Goal: Information Seeking & Learning: Learn about a topic

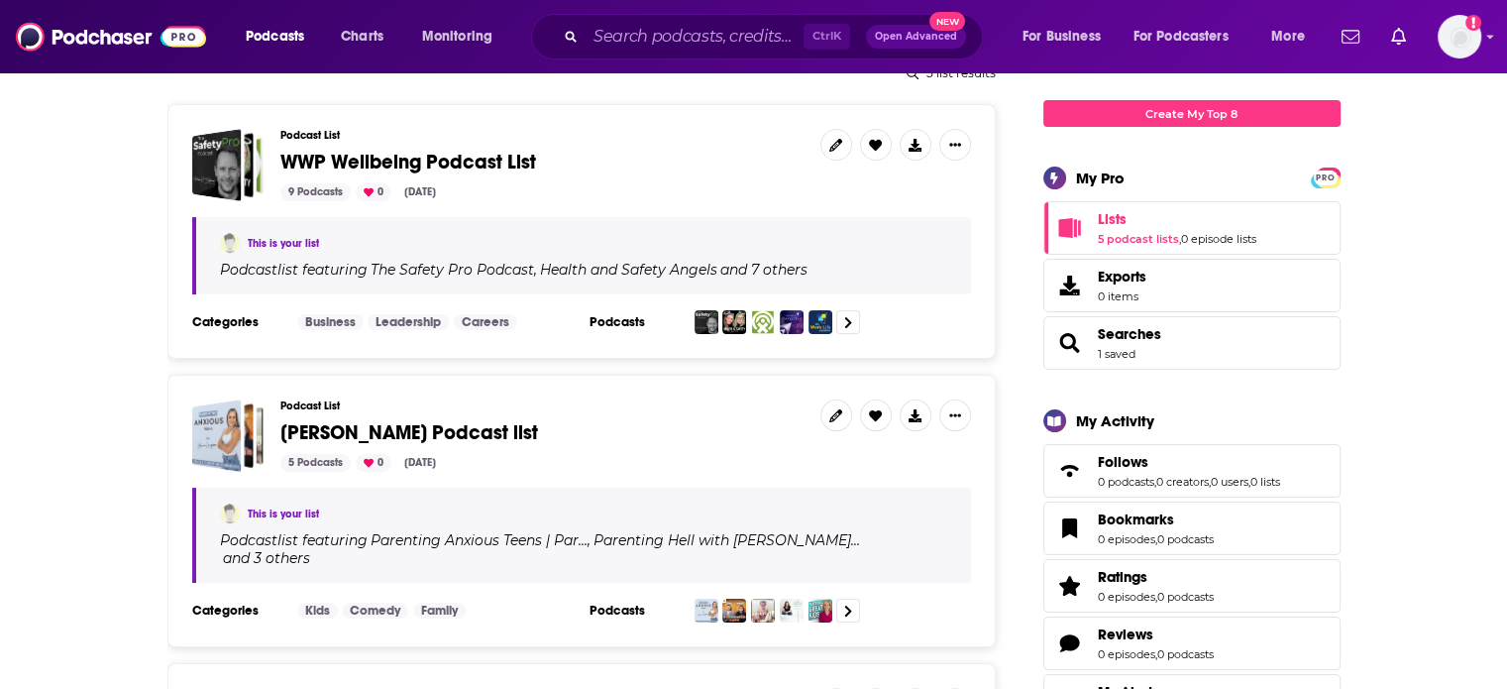
scroll to position [297, 0]
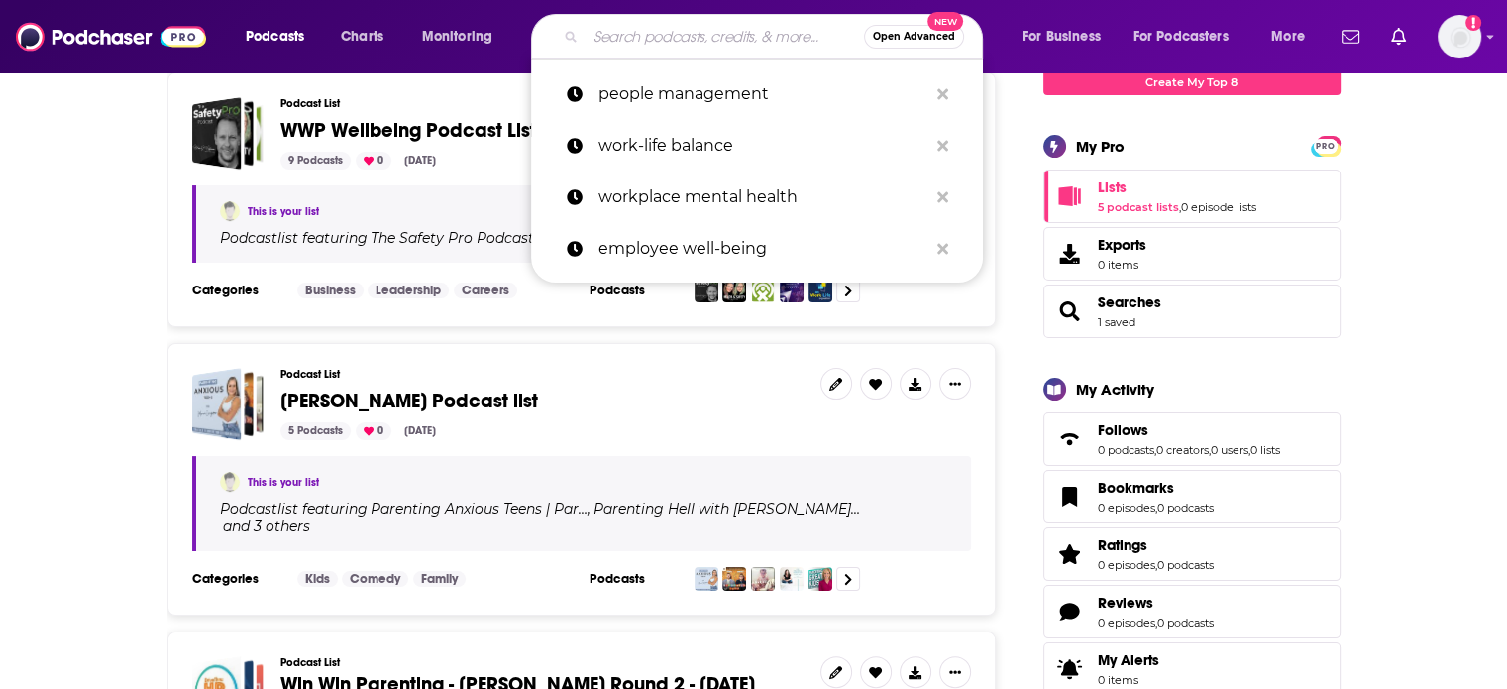
click at [697, 35] on input "Search podcasts, credits, & more..." at bounding box center [725, 37] width 278 height 32
click at [707, 197] on p "workplace mental health" at bounding box center [763, 197] width 329 height 52
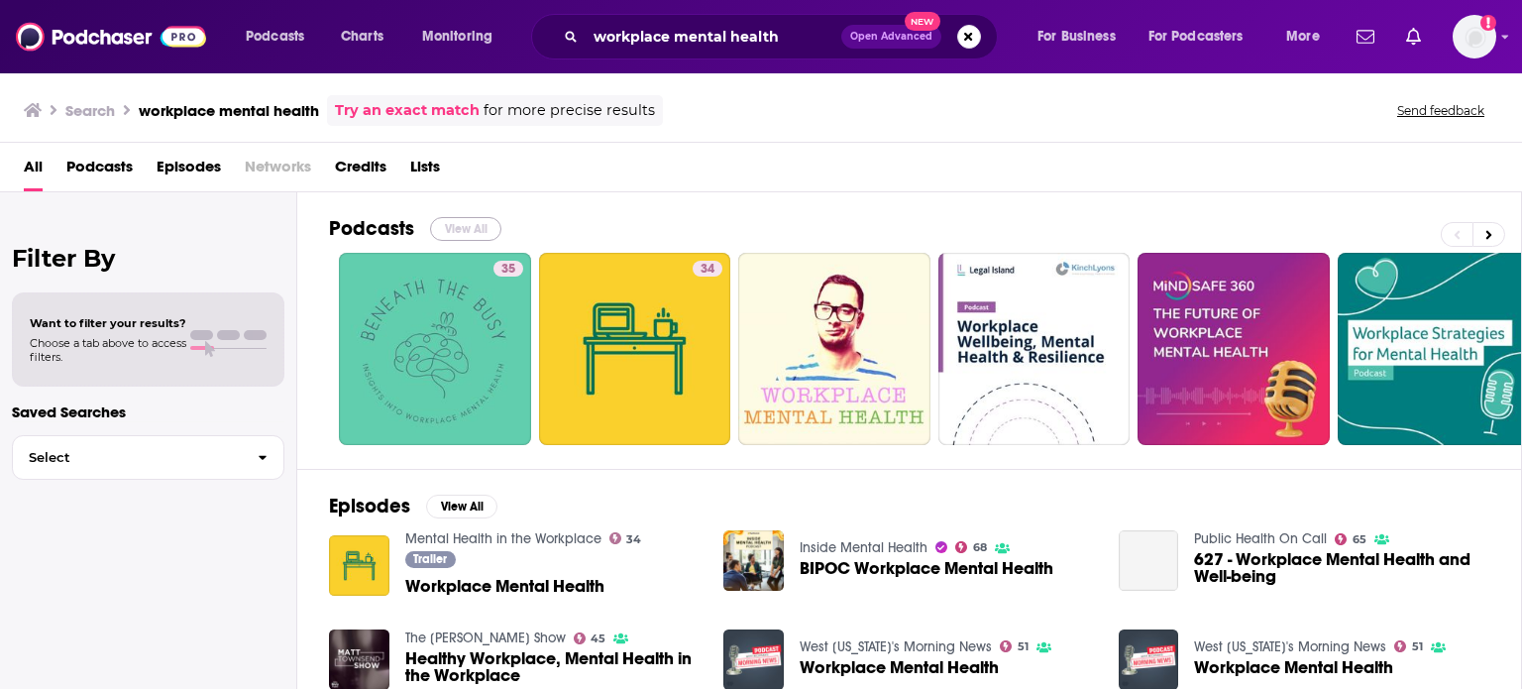
click at [460, 222] on button "View All" at bounding box center [465, 229] width 71 height 24
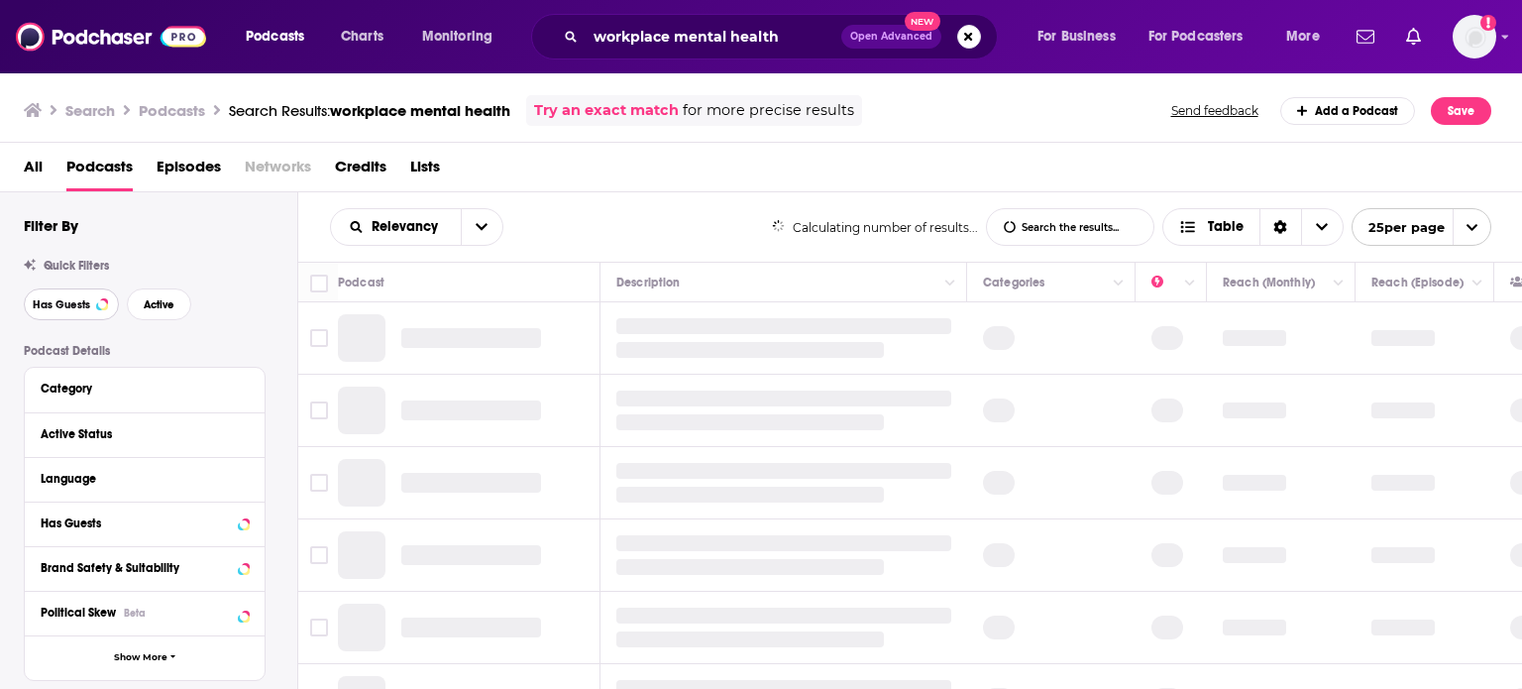
click at [59, 300] on span "Has Guests" at bounding box center [61, 304] width 57 height 11
click at [172, 305] on span "Active" at bounding box center [159, 304] width 31 height 11
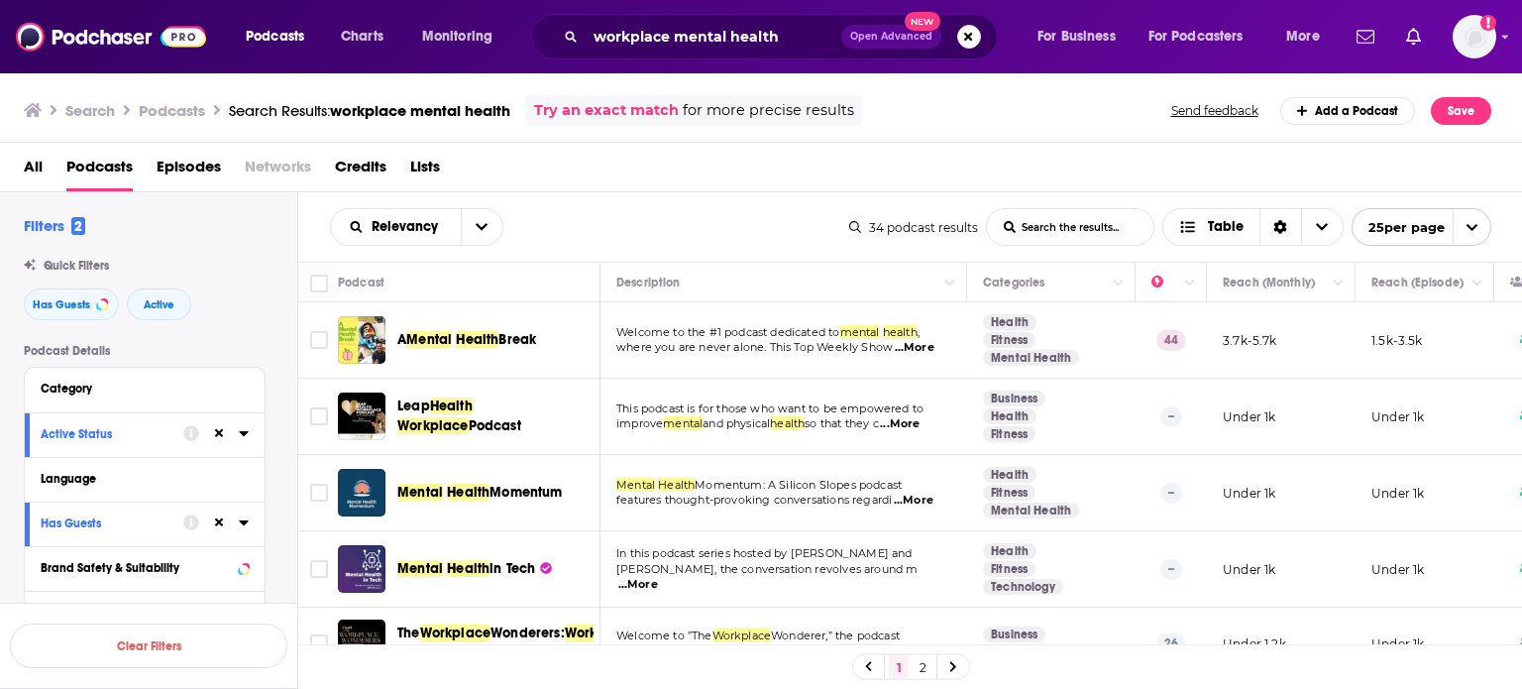
click at [919, 344] on span "...More" at bounding box center [915, 348] width 40 height 16
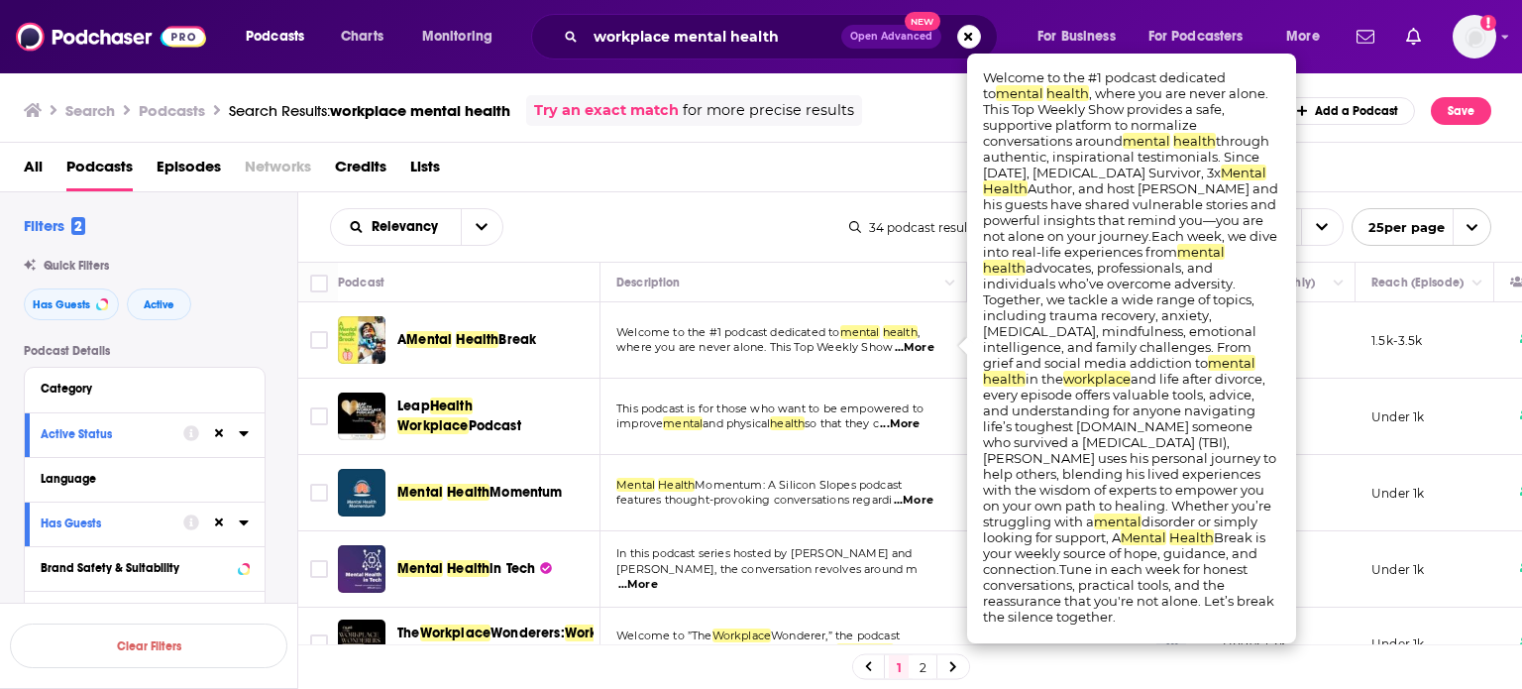
click at [920, 421] on span "...More" at bounding box center [900, 424] width 40 height 16
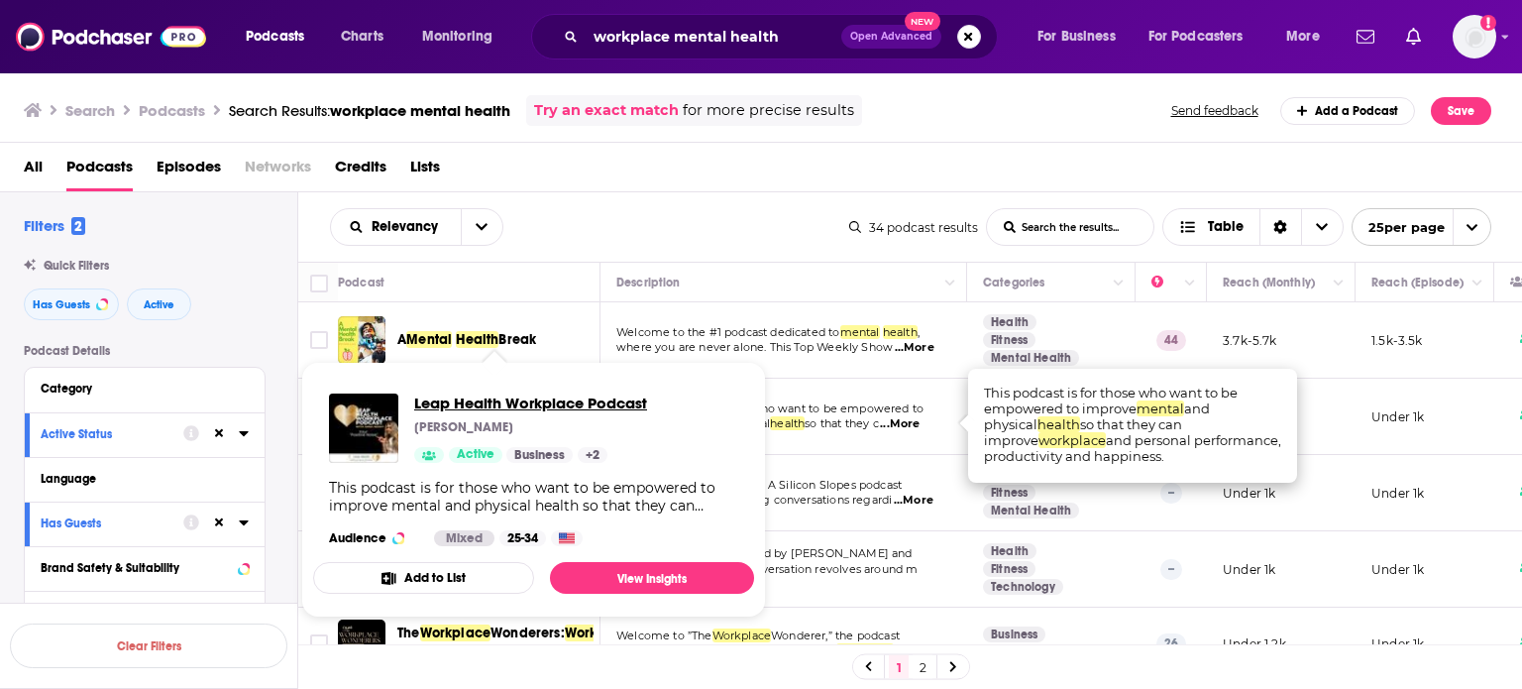
click at [428, 402] on span "Leap Health Workplace Podcast" at bounding box center [530, 402] width 233 height 19
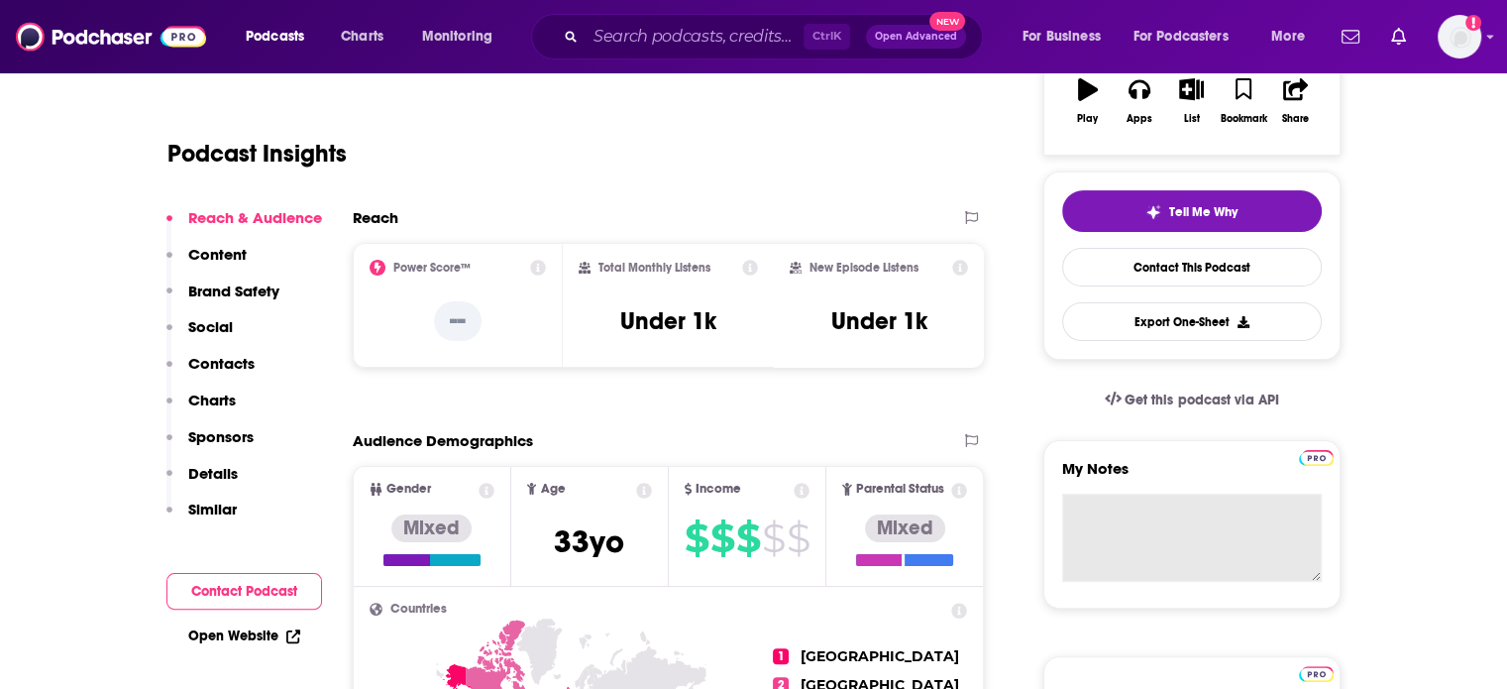
scroll to position [198, 0]
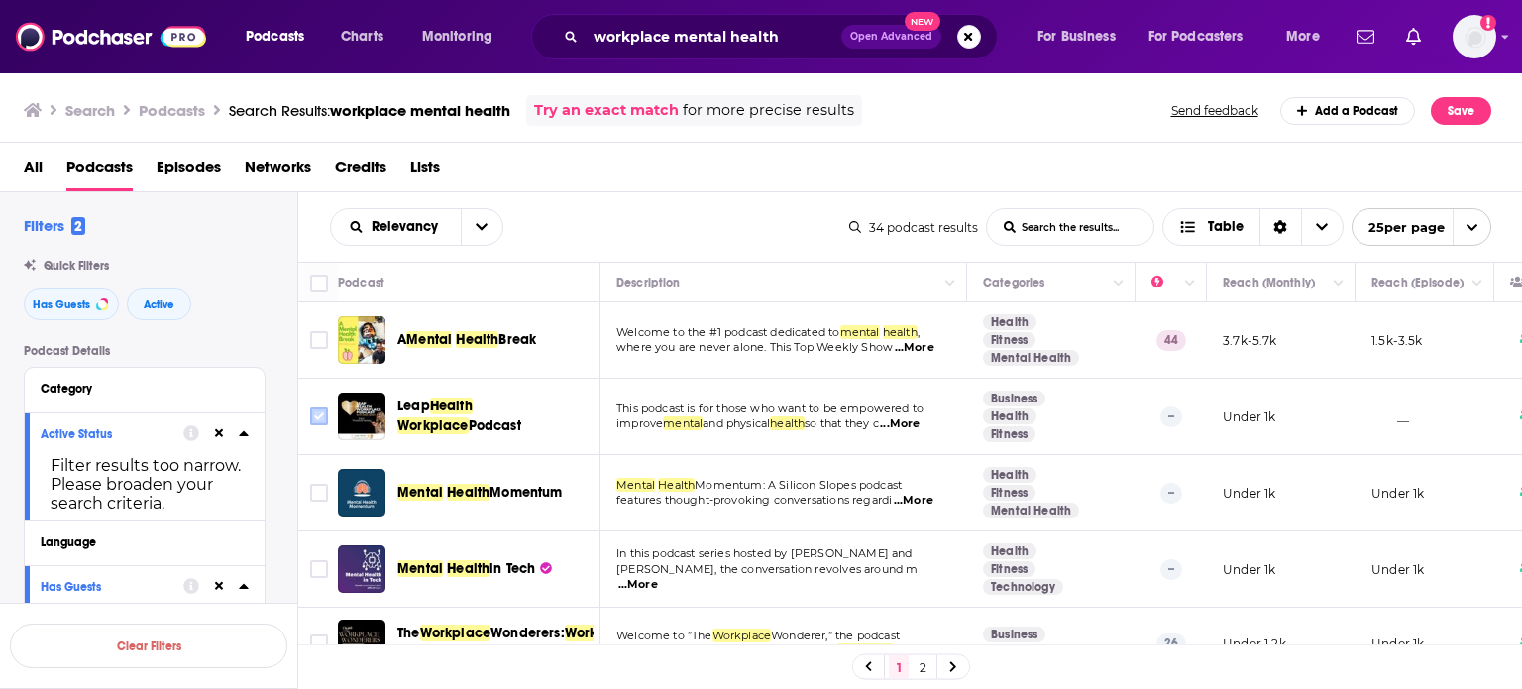
click at [329, 414] on icon "Toggle select row" at bounding box center [319, 416] width 24 height 24
drag, startPoint x: 313, startPoint y: 418, endPoint x: 724, endPoint y: 633, distance: 464.1
click at [313, 418] on input "Toggle select row" at bounding box center [319, 416] width 18 height 18
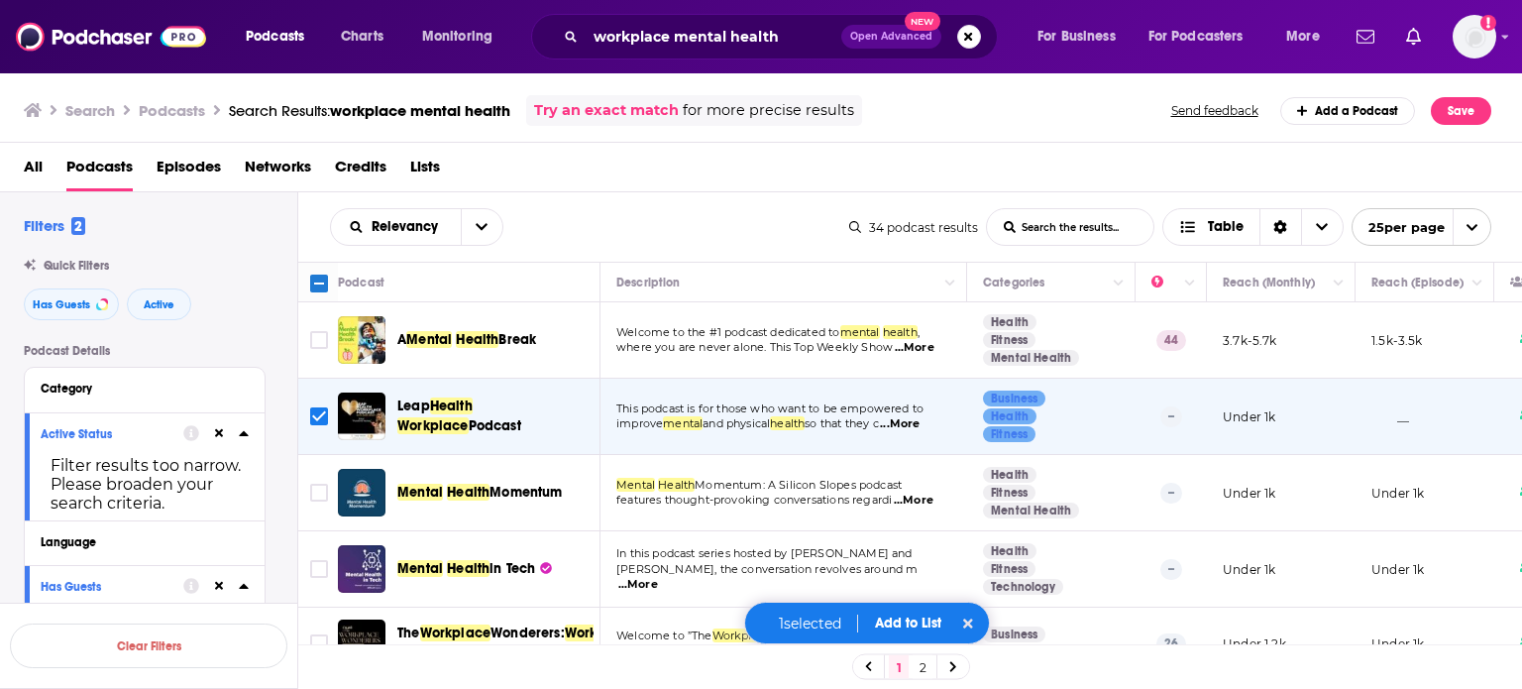
click at [930, 625] on button "Add to List" at bounding box center [908, 622] width 98 height 17
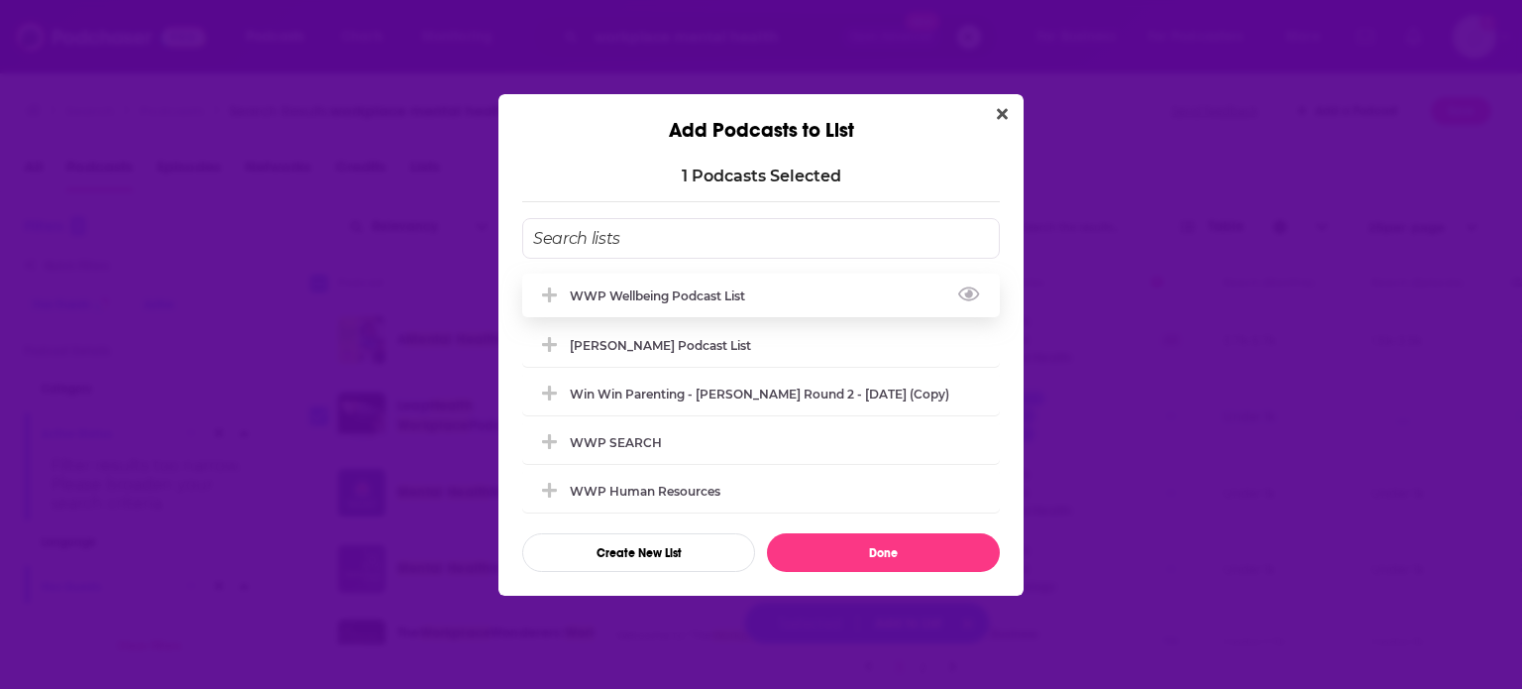
click at [641, 293] on div "WWP Wellbeing Podcast List" at bounding box center [663, 295] width 187 height 15
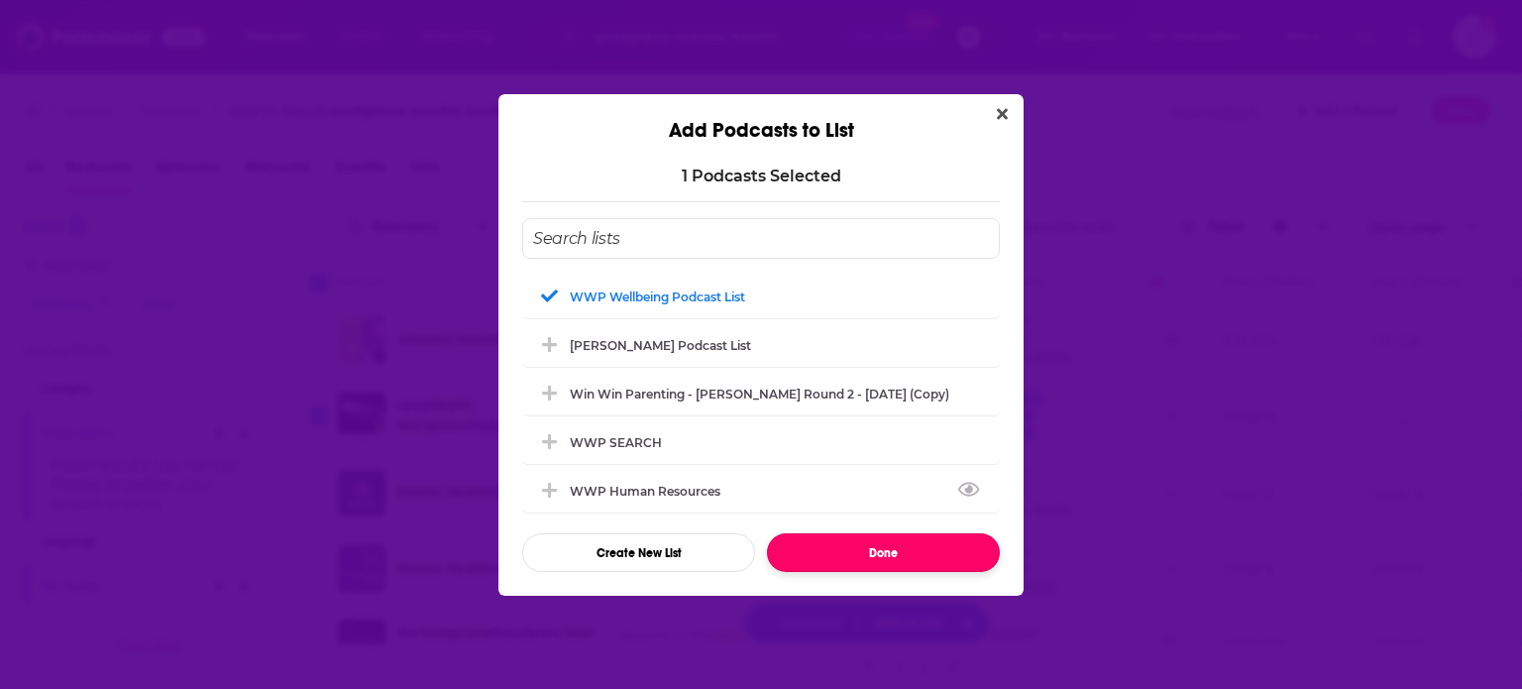
click at [879, 562] on button "Done" at bounding box center [883, 552] width 233 height 39
